Goal: Navigation & Orientation: Find specific page/section

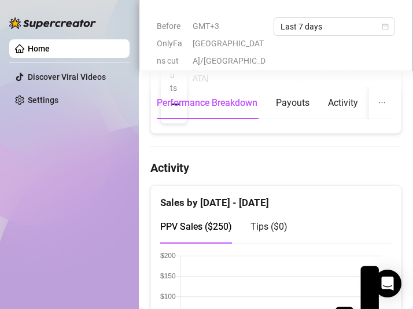
scroll to position [718, 0]
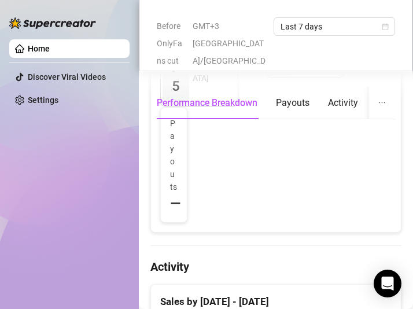
click at [243, 37] on span "GMT+3 [GEOGRAPHIC_DATA]/[GEOGRAPHIC_DATA]" at bounding box center [229, 51] width 74 height 69
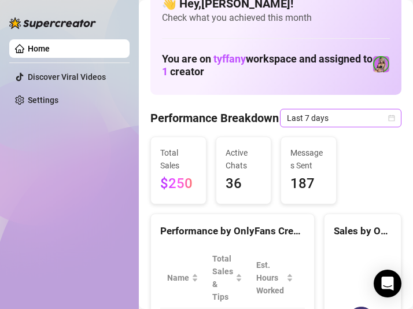
scroll to position [0, 0]
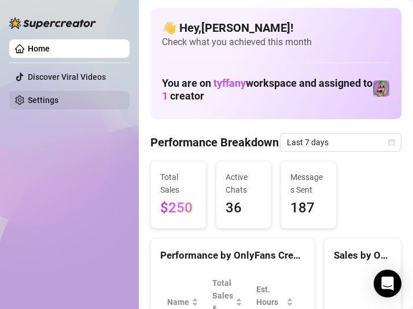
click at [34, 102] on link "Settings" at bounding box center [43, 99] width 31 height 9
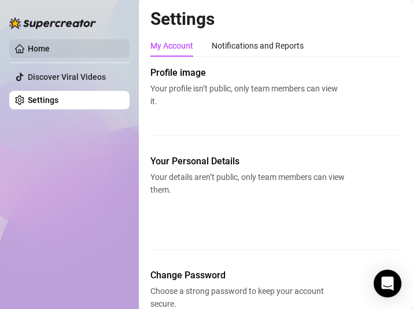
click at [50, 47] on link "Home" at bounding box center [39, 48] width 22 height 9
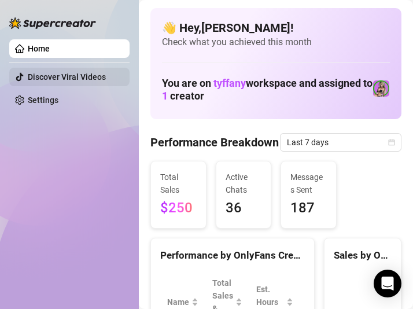
click at [61, 72] on link "Discover Viral Videos" at bounding box center [67, 76] width 78 height 9
